Goal: Information Seeking & Learning: Find contact information

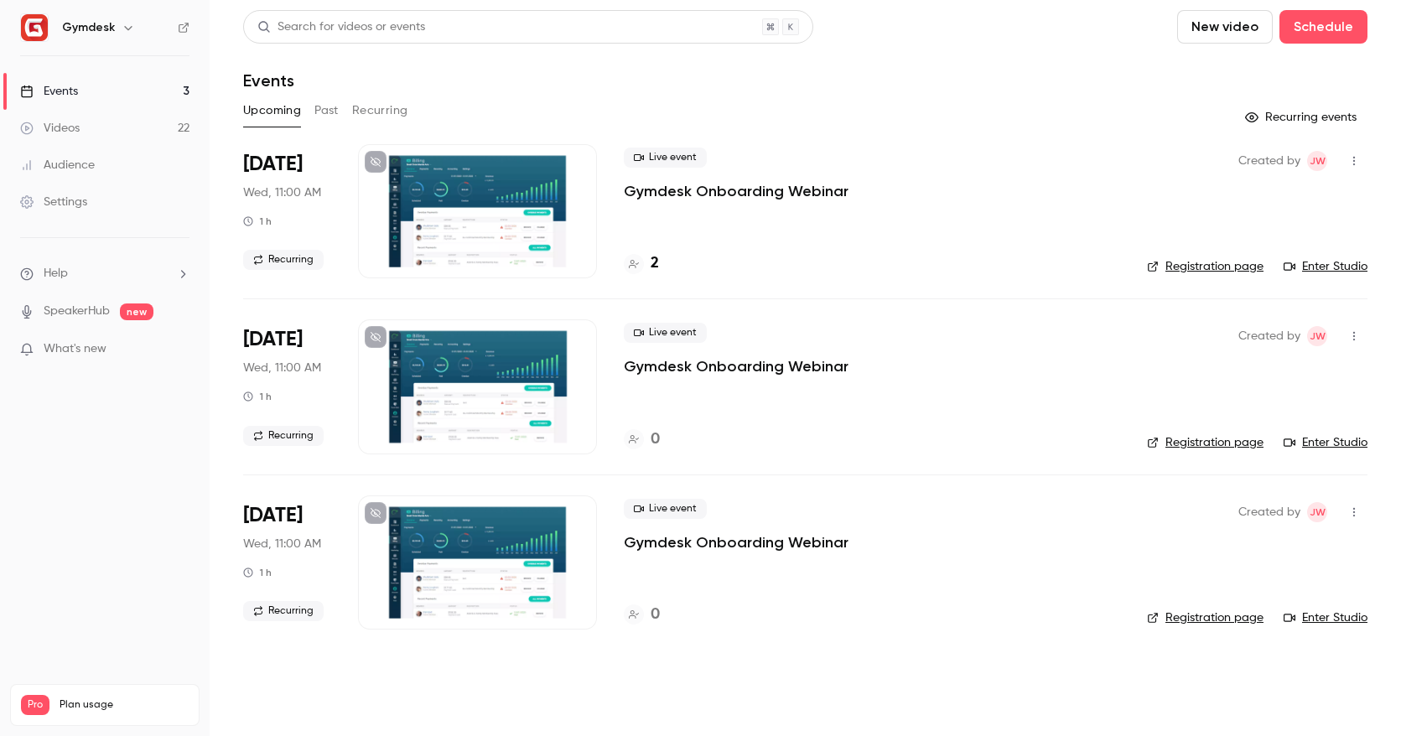
click at [1210, 262] on link "Registration page" at bounding box center [1205, 266] width 117 height 17
click at [1324, 272] on link "Enter Studio" at bounding box center [1325, 266] width 84 height 17
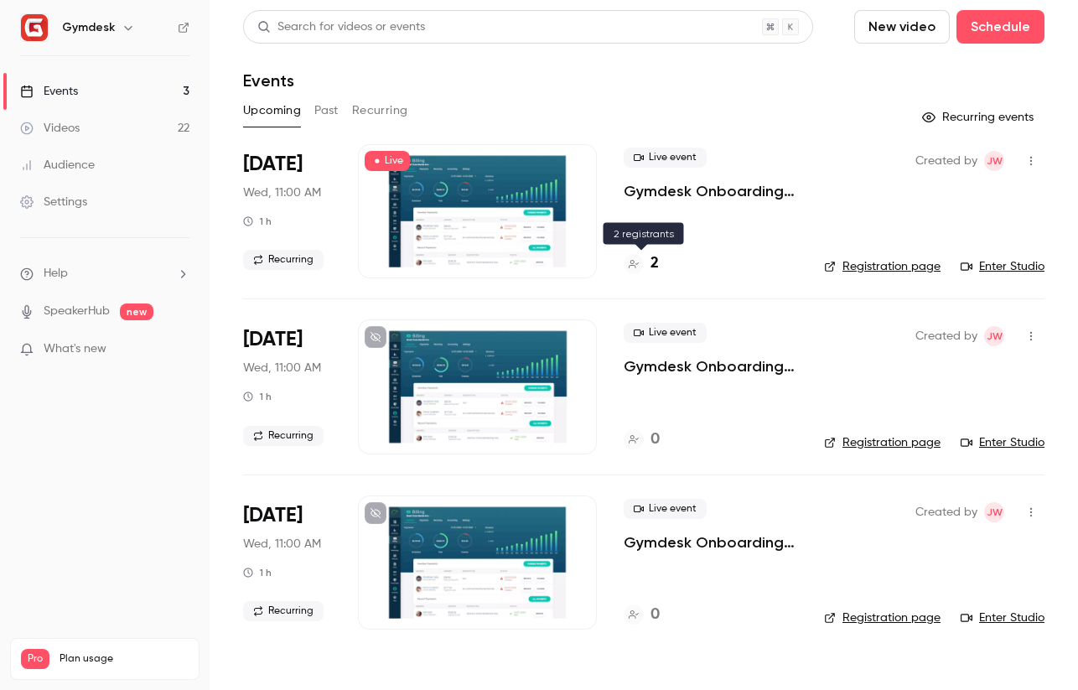
click at [651, 255] on h4 "2" at bounding box center [655, 263] width 8 height 23
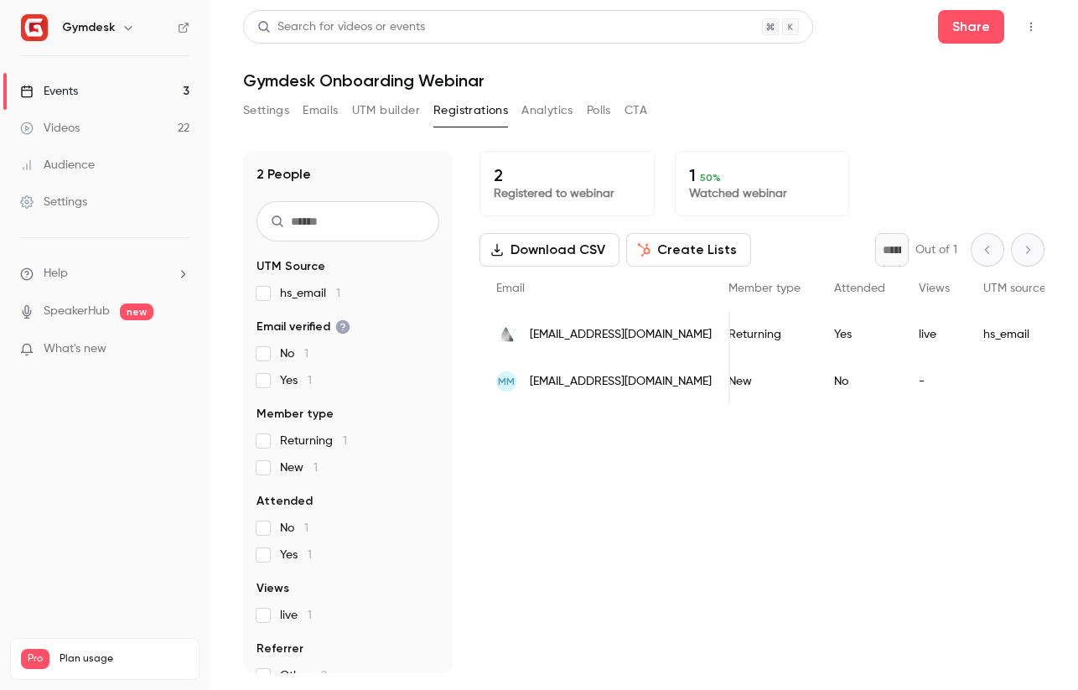
scroll to position [0, 266]
copy span "eam@elementalcoldplunge.com"
drag, startPoint x: 711, startPoint y: 330, endPoint x: 673, endPoint y: 360, distance: 47.8
click at [673, 360] on div "Email Name Join date Member type Attended Views UTM source UTM medium UTM campa…" at bounding box center [930, 336] width 1433 height 138
copy div "Elise Free 2025/08/20 Returning Yes live hs_email email 87567576-Monthly Newsle…"
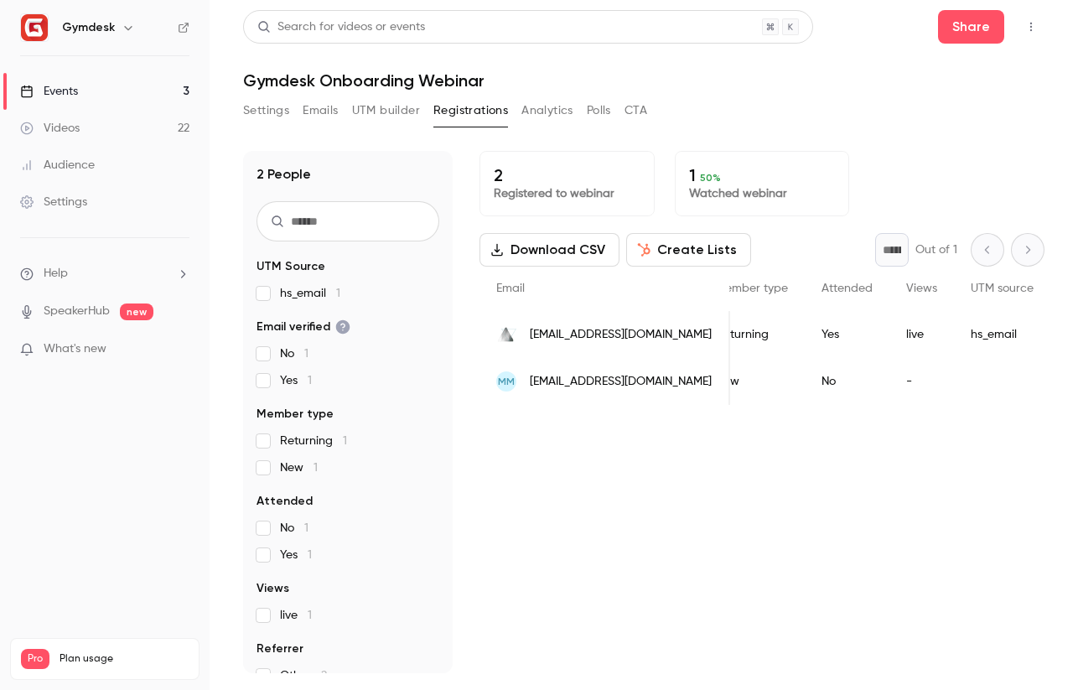
click at [853, 124] on div "Settings Emails UTM builder Registrations Analytics Polls CTA" at bounding box center [643, 114] width 801 height 34
